Goal: Task Accomplishment & Management: Use online tool/utility

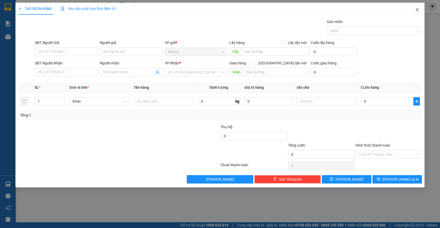
click at [416, 9] on icon "close" at bounding box center [417, 10] width 4 height 4
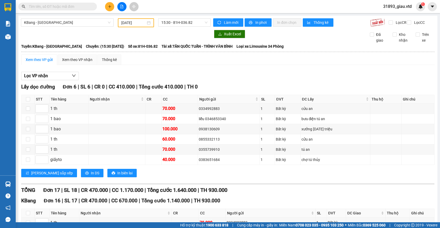
click at [125, 22] on input "[DATE]" at bounding box center [133, 23] width 25 height 6
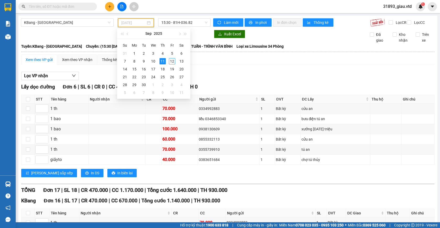
type input "[DATE]"
click at [57, 25] on span "KBang - [GEOGRAPHIC_DATA]" at bounding box center [67, 23] width 86 height 8
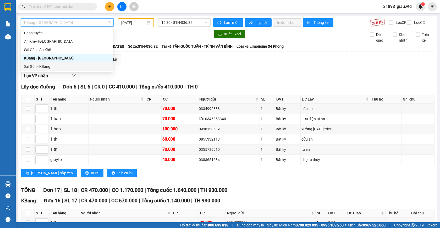
click at [42, 66] on div "Sài Gòn - KBang" at bounding box center [67, 67] width 86 height 6
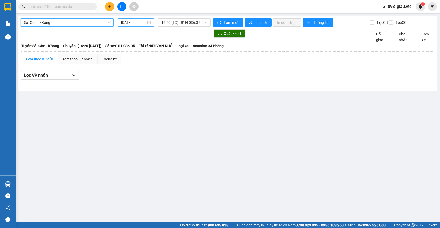
click at [130, 23] on input "[DATE]" at bounding box center [133, 23] width 25 height 6
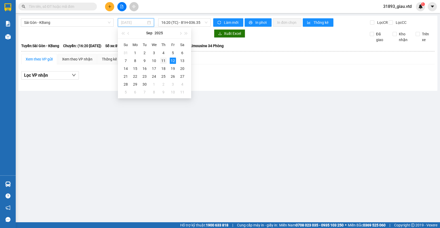
click at [164, 61] on div "11" at bounding box center [163, 61] width 6 height 6
type input "[DATE]"
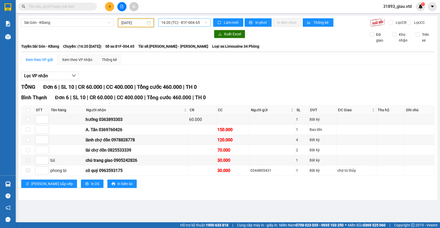
click at [189, 26] on div "16:20 (TC) - 81F-004.65" at bounding box center [184, 22] width 52 height 8
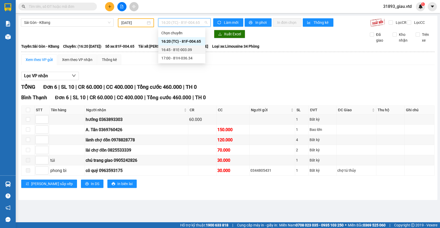
click at [187, 48] on div "16:45 - 81E-003.09" at bounding box center [181, 50] width 41 height 6
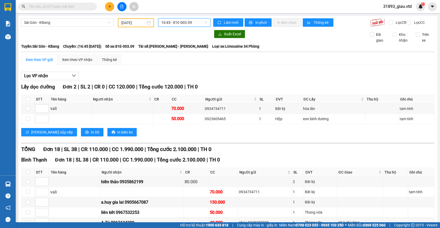
click at [179, 25] on span "16:45 - 81E-003.09" at bounding box center [184, 23] width 46 height 8
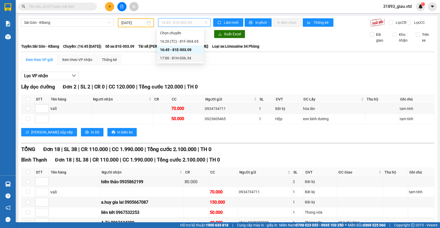
click at [183, 56] on div "17:00 - 81H-036.34" at bounding box center [180, 58] width 41 height 6
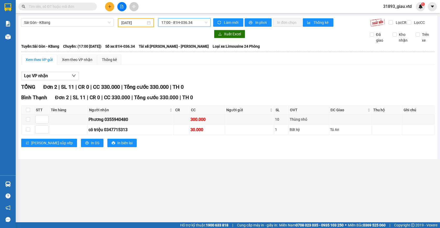
click at [185, 20] on span "17:00 - 81H-036.34" at bounding box center [184, 23] width 46 height 8
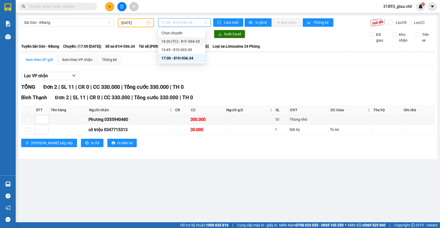
click at [186, 42] on div "16:20 (TC) - 81F-004.65" at bounding box center [181, 41] width 41 height 6
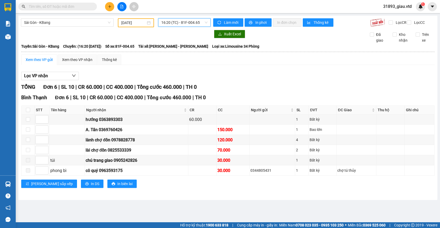
click at [186, 24] on span "16:20 (TC) - 81F-004.65" at bounding box center [184, 23] width 46 height 8
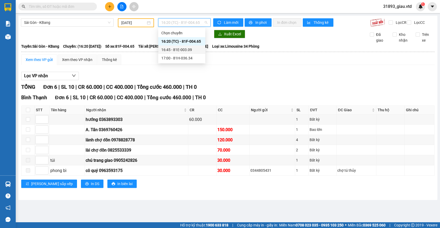
click at [189, 48] on div "16:45 - 81E-003.09" at bounding box center [181, 50] width 41 height 6
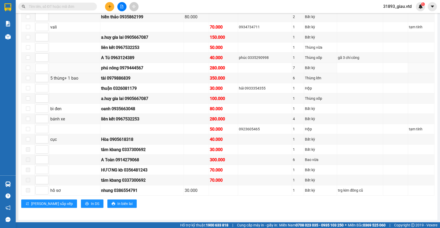
scroll to position [169, 0]
